Goal: Task Accomplishment & Management: Manage account settings

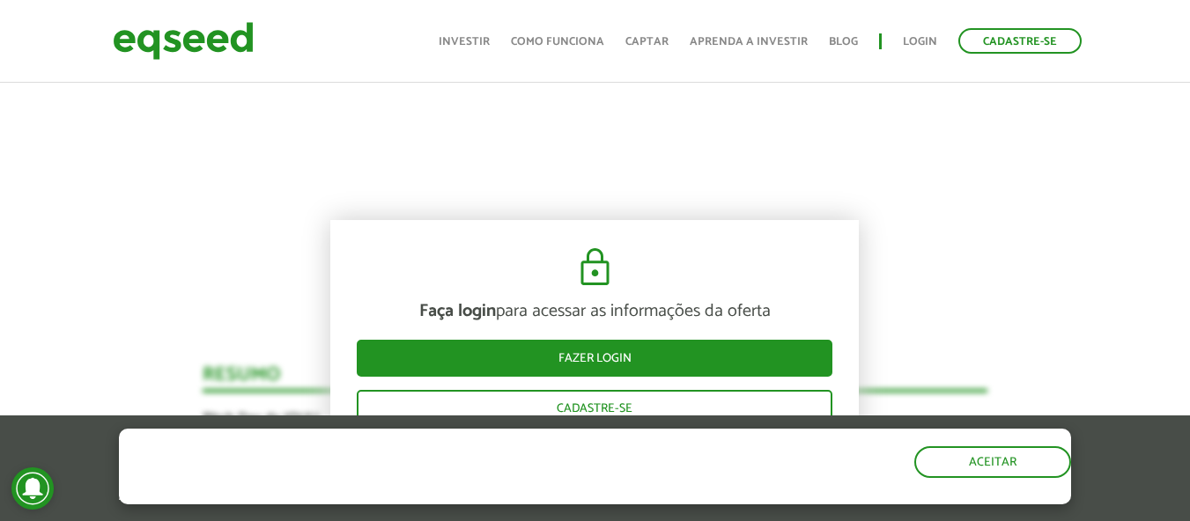
scroll to position [1233, 0]
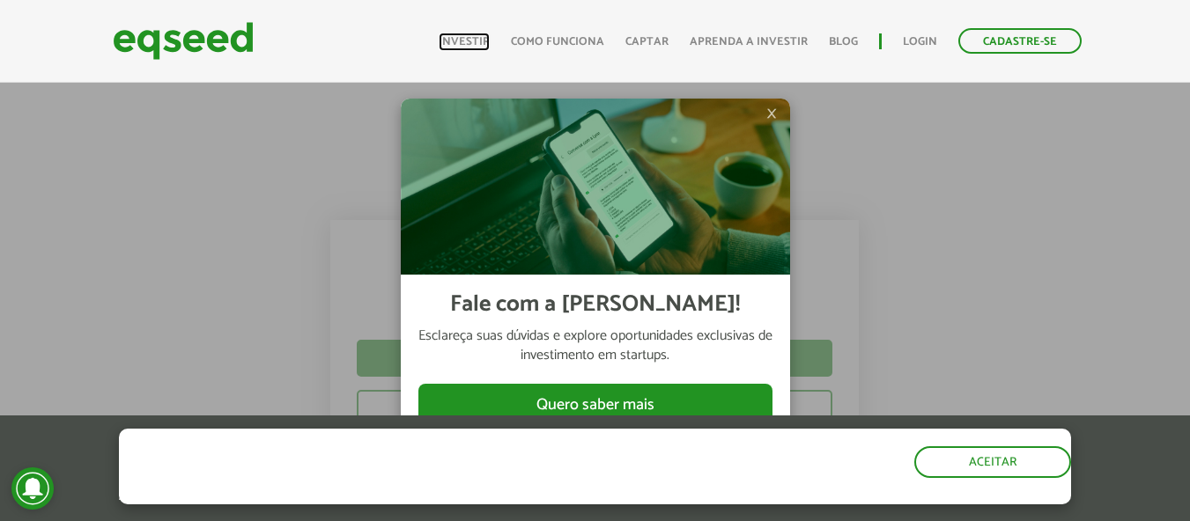
click at [478, 42] on link "Investir" at bounding box center [464, 41] width 51 height 11
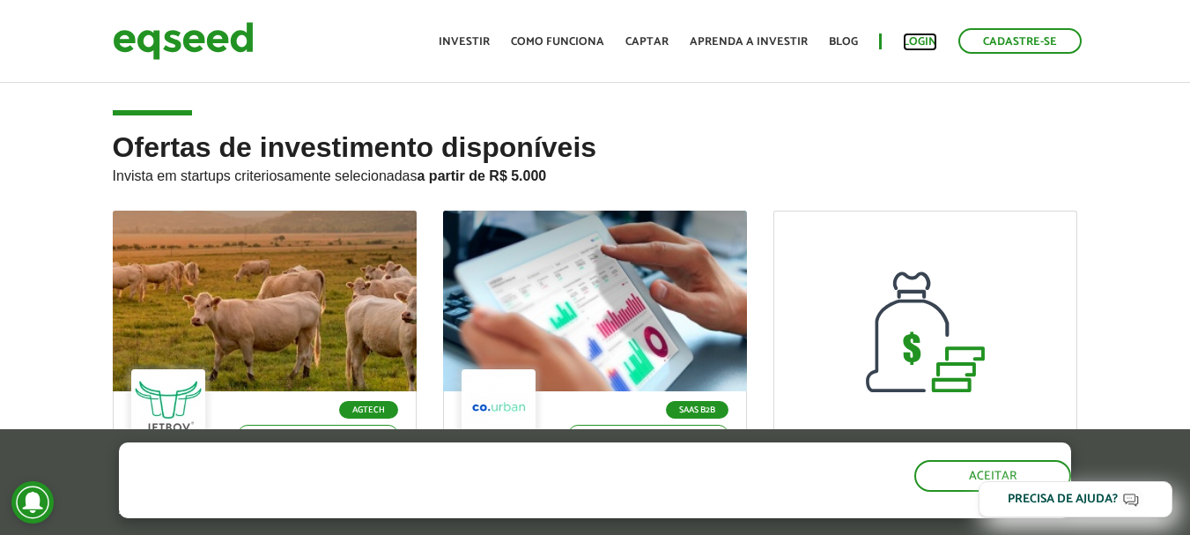
click at [914, 38] on link "Login" at bounding box center [920, 41] width 34 height 11
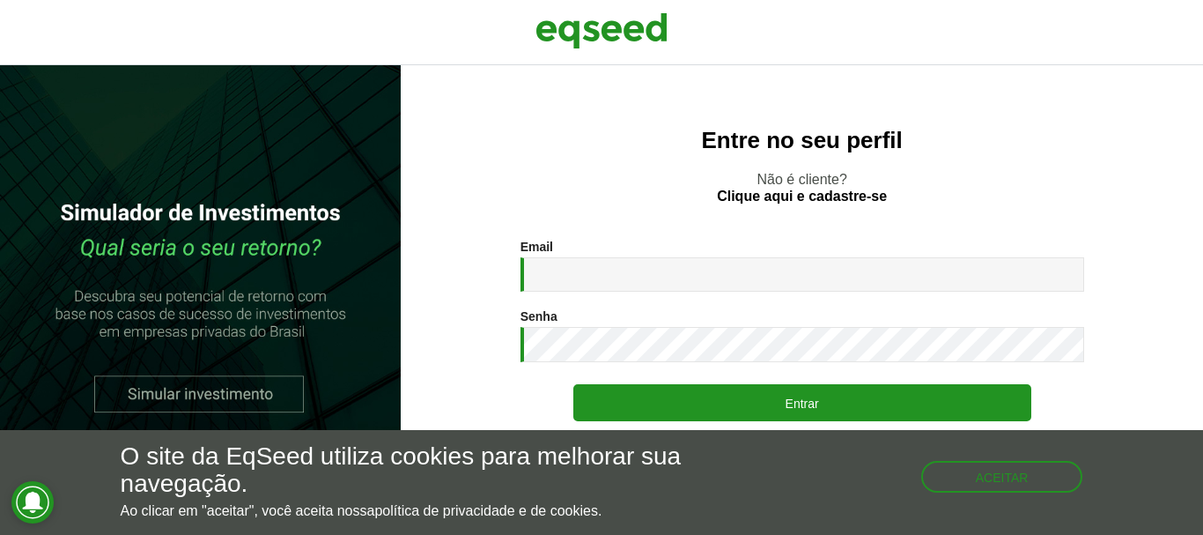
drag, startPoint x: 542, startPoint y: 160, endPoint x: 513, endPoint y: 222, distance: 68.2
click at [542, 160] on div "Entre no seu perfil Não é cliente? Clique aqui e cadastre-se Email * Digite seu…" at bounding box center [802, 299] width 802 height 469
click at [999, 472] on button "Aceitar" at bounding box center [1004, 475] width 159 height 28
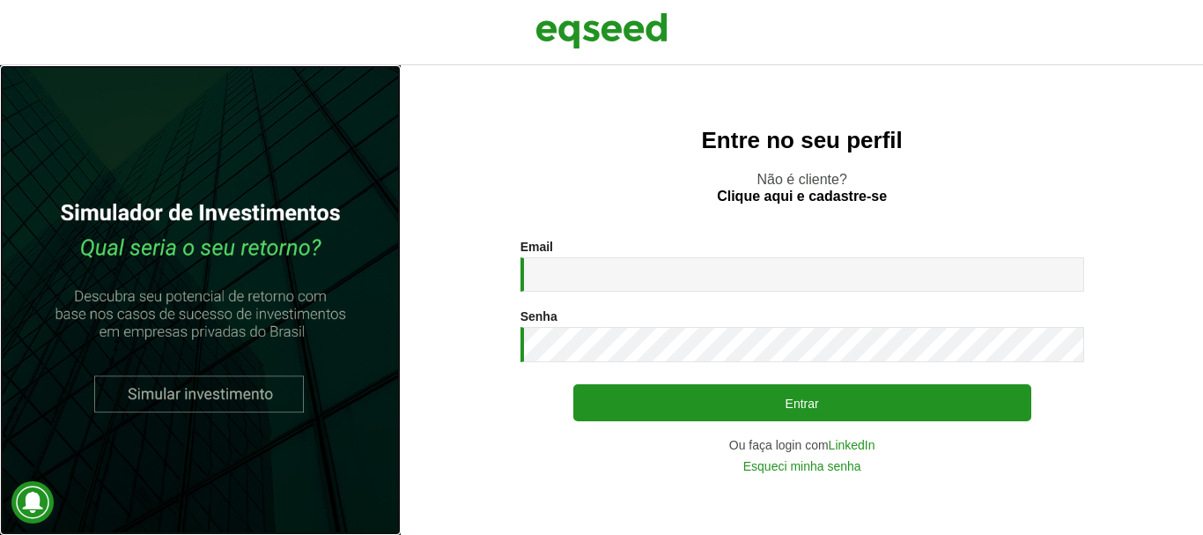
click at [202, 394] on link at bounding box center [200, 299] width 401 height 469
